Goal: Task Accomplishment & Management: Manage account settings

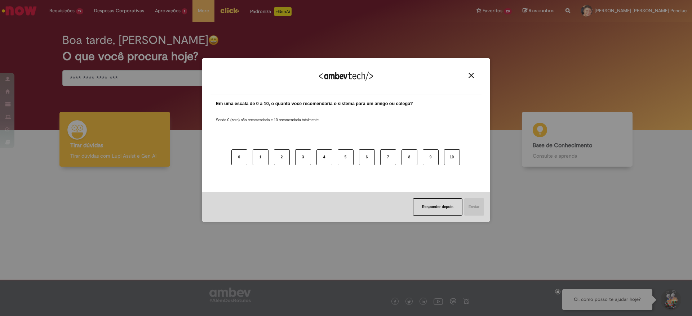
click at [470, 72] on div "Agradecemos seu feedback!" at bounding box center [346, 81] width 271 height 28
click at [471, 76] on img "Close" at bounding box center [471, 75] width 5 height 5
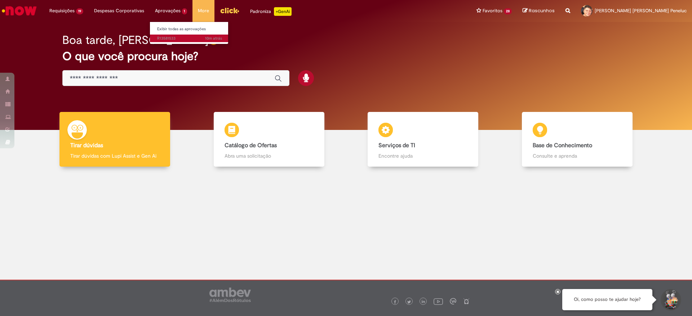
click at [171, 38] on span "10m atrás 10 minutos atrás R13581533" at bounding box center [189, 39] width 65 height 6
click at [169, 38] on span "10m atrás 10 minutos atrás R13581533" at bounding box center [189, 39] width 65 height 6
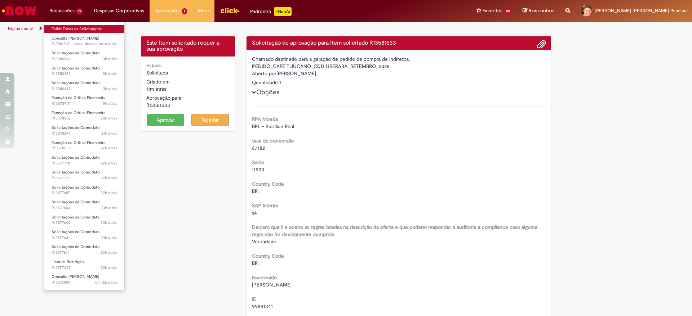
click at [67, 30] on link "Exibir Todas as Solicitações" at bounding box center [84, 29] width 80 height 8
